Goal: Understand process/instructions

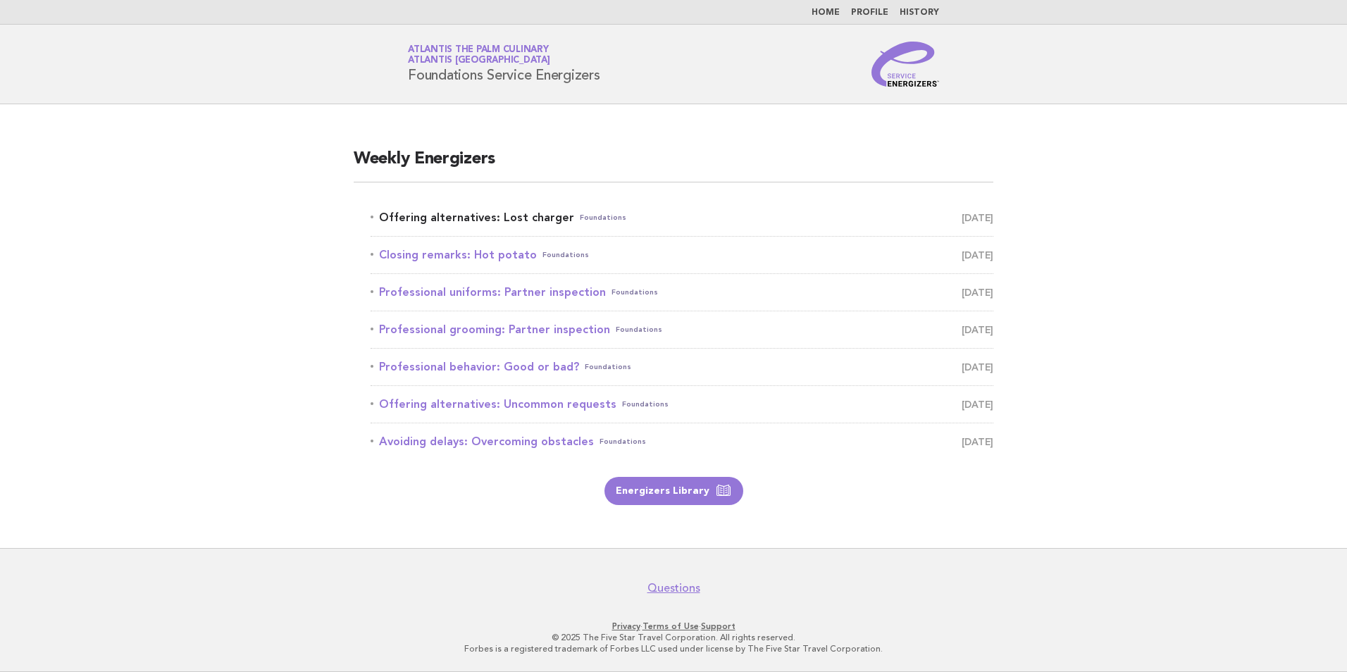
click at [526, 215] on link "Offering alternatives: Lost charger Foundations September 29" at bounding box center [682, 218] width 623 height 20
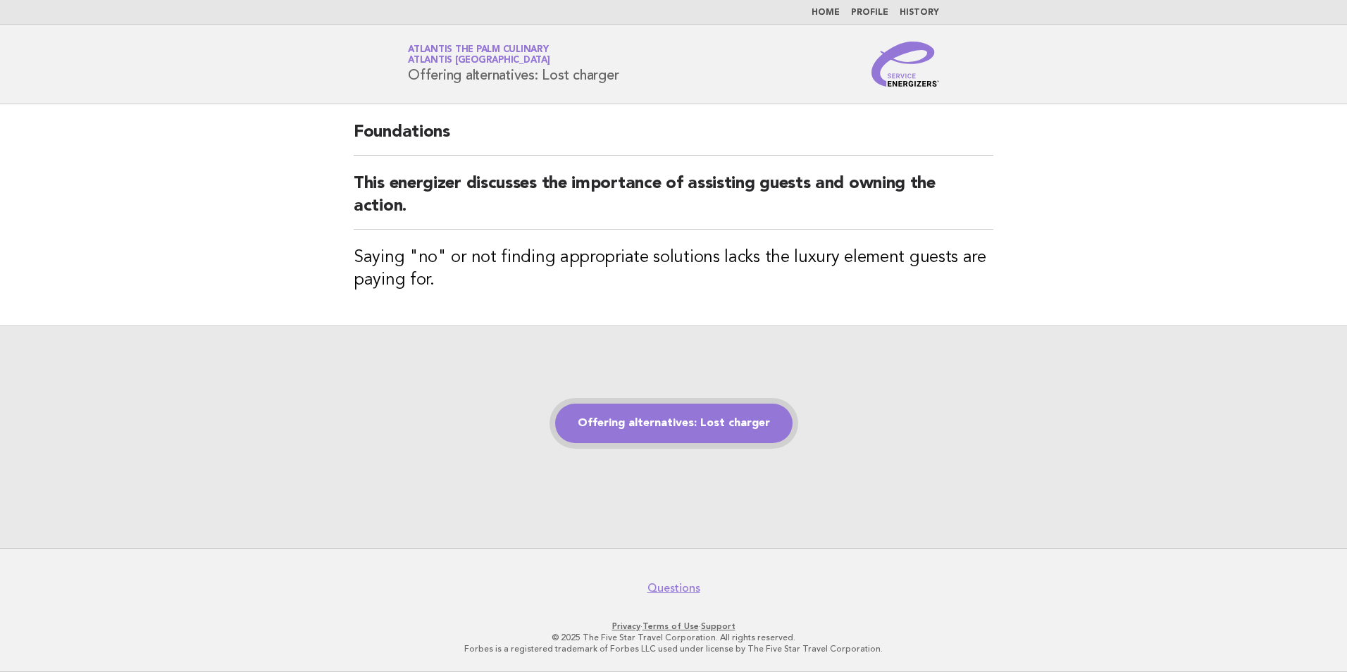
click at [647, 421] on link "Offering alternatives: Lost charger" at bounding box center [673, 423] width 237 height 39
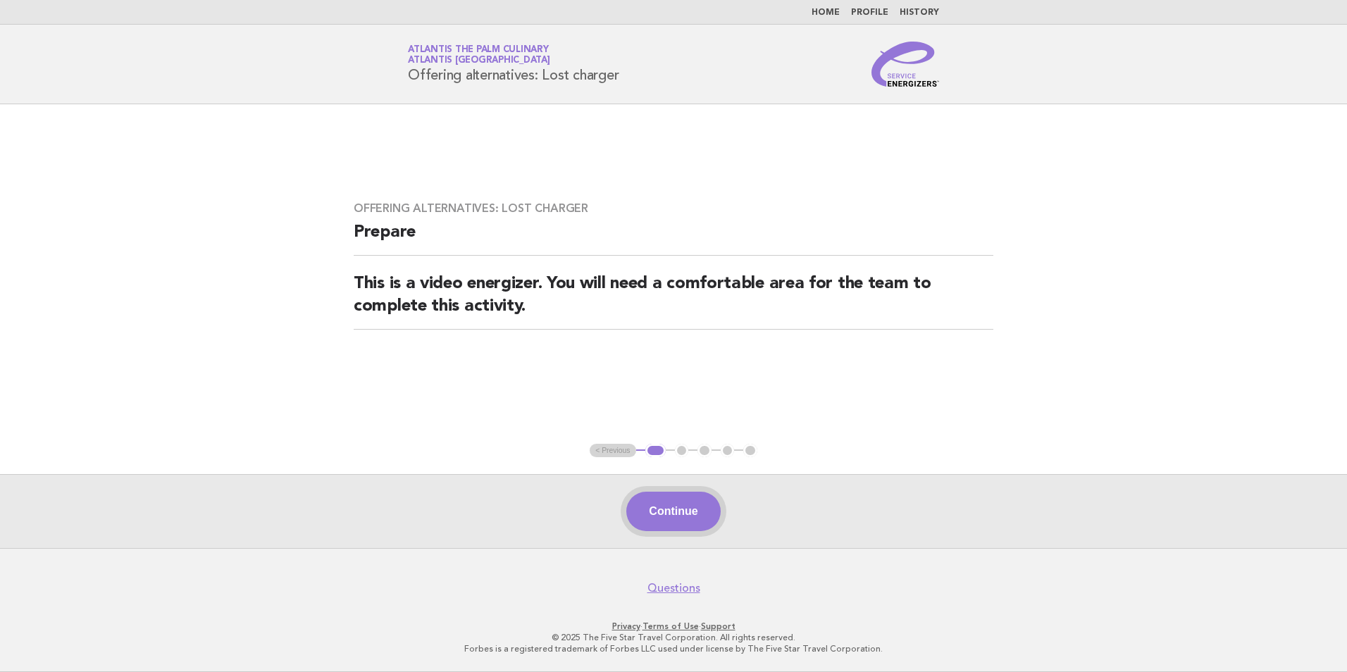
click at [683, 518] on button "Continue" at bounding box center [673, 511] width 94 height 39
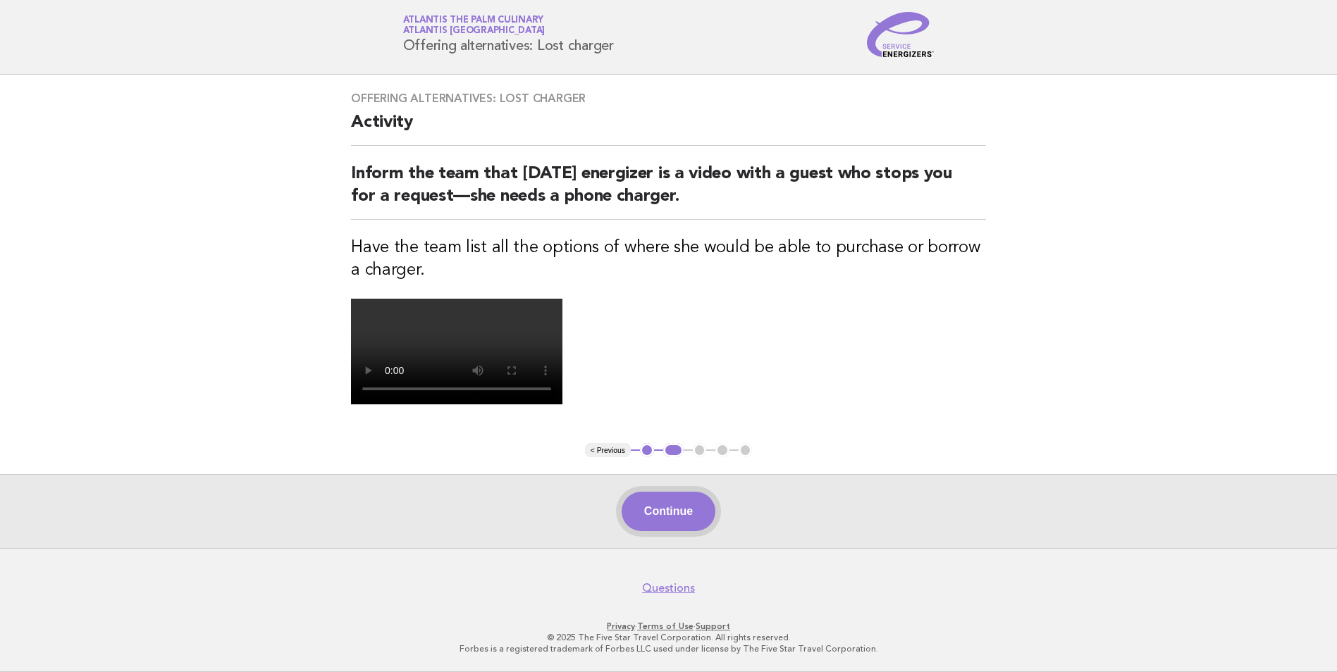
click at [674, 510] on button "Continue" at bounding box center [668, 511] width 94 height 39
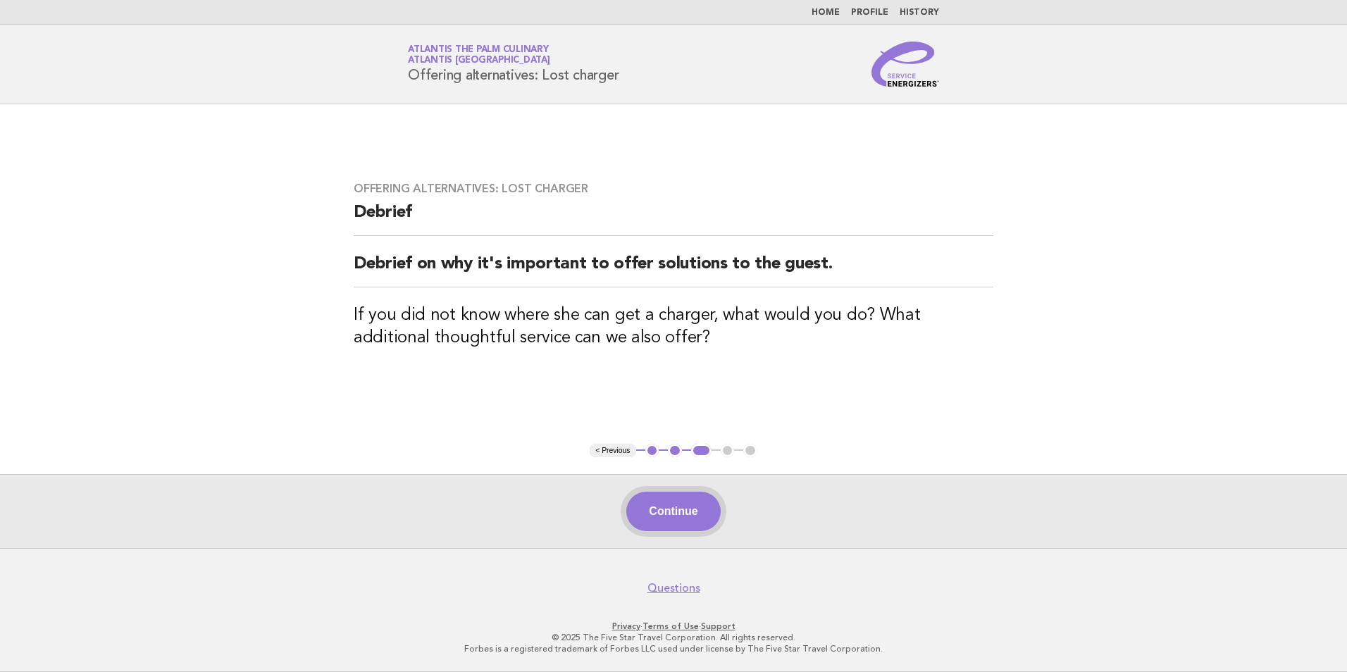
click at [667, 508] on button "Continue" at bounding box center [673, 511] width 94 height 39
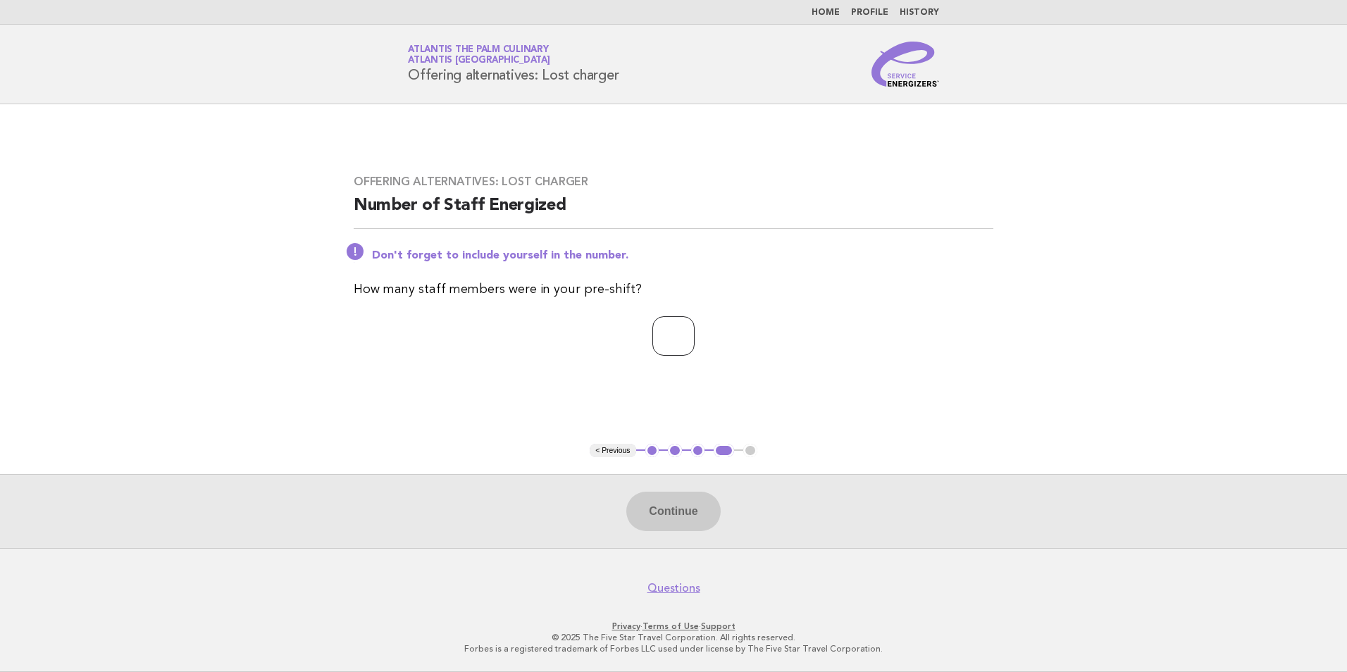
click at [652, 344] on input "number" at bounding box center [673, 335] width 42 height 39
type input "**"
click at [664, 519] on button "Continue" at bounding box center [673, 511] width 94 height 39
